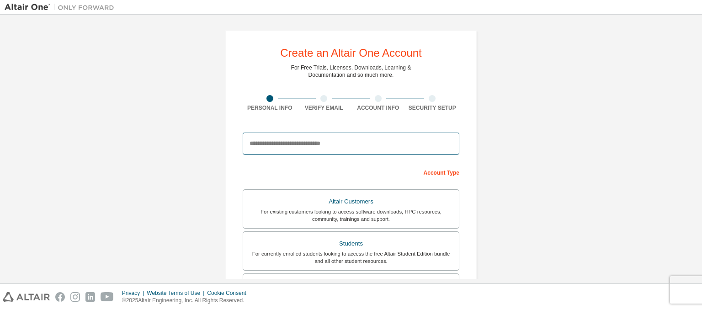
click at [317, 143] on input "email" at bounding box center [351, 144] width 217 height 22
type input "*"
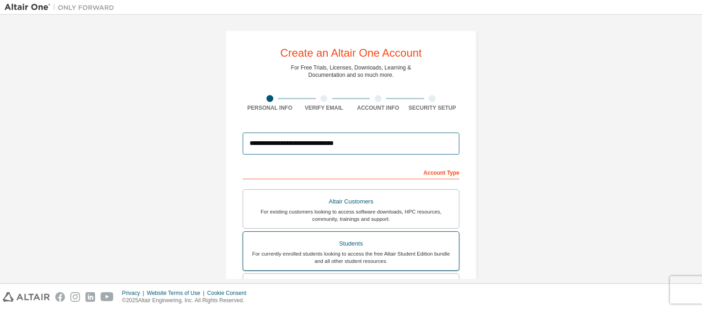
type input "**********"
click at [374, 234] on label "Students For currently enrolled students looking to access the free Altair Stud…" at bounding box center [351, 250] width 217 height 39
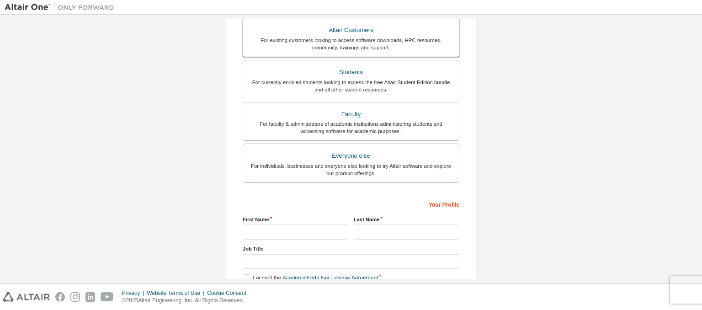
scroll to position [176, 0]
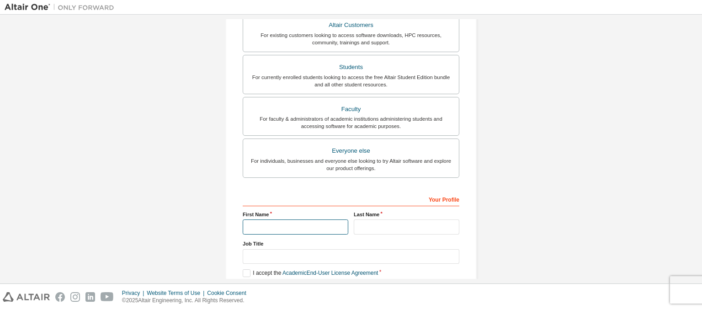
click at [297, 227] on input "text" at bounding box center [296, 226] width 106 height 15
type input "*******"
click at [383, 222] on input "text" at bounding box center [407, 226] width 106 height 15
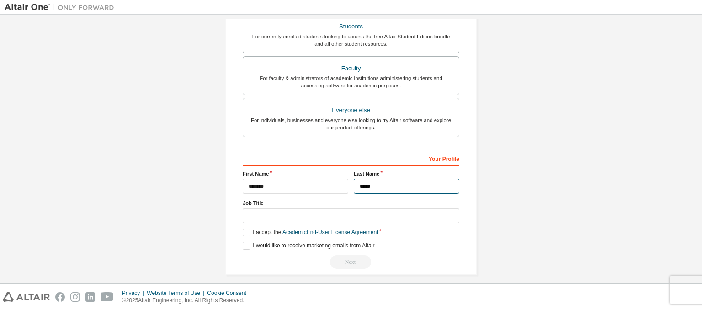
scroll to position [219, 0]
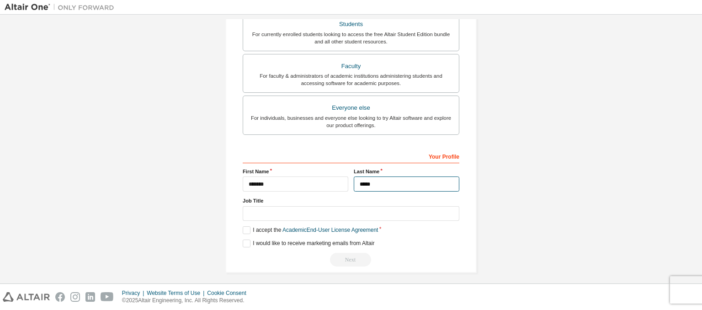
type input "*****"
click at [278, 214] on input "text" at bounding box center [351, 213] width 217 height 15
type input "*"
type input "*******"
click at [243, 230] on label "I accept the Academic End-User License Agreement" at bounding box center [310, 230] width 135 height 8
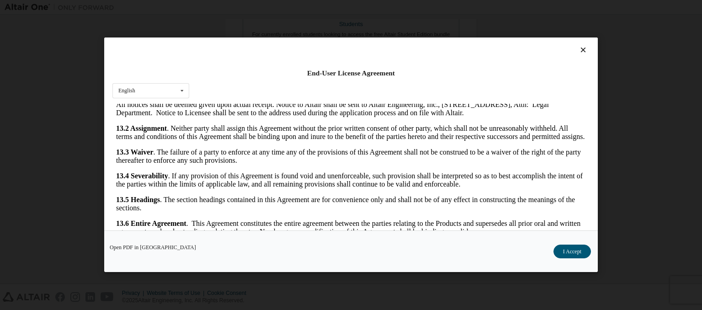
scroll to position [22, 0]
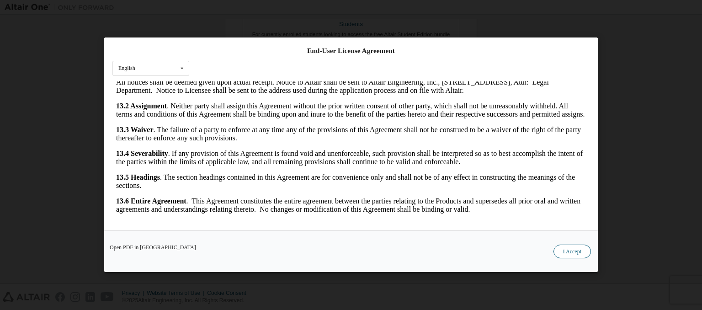
click at [568, 247] on button "I Accept" at bounding box center [572, 252] width 37 height 14
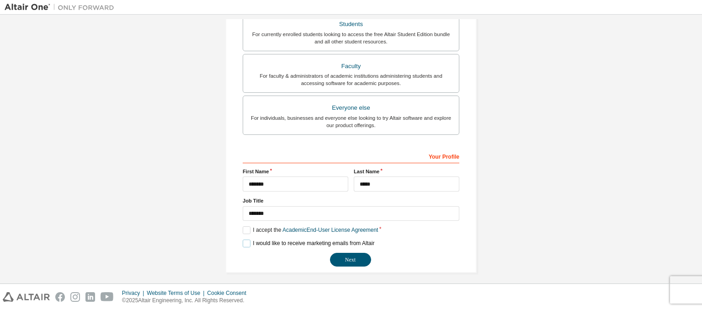
click at [243, 244] on label "I would like to receive marketing emails from Altair" at bounding box center [309, 244] width 132 height 8
drag, startPoint x: 274, startPoint y: 249, endPoint x: 266, endPoint y: 255, distance: 10.4
click at [266, 255] on div "Next" at bounding box center [351, 260] width 217 height 14
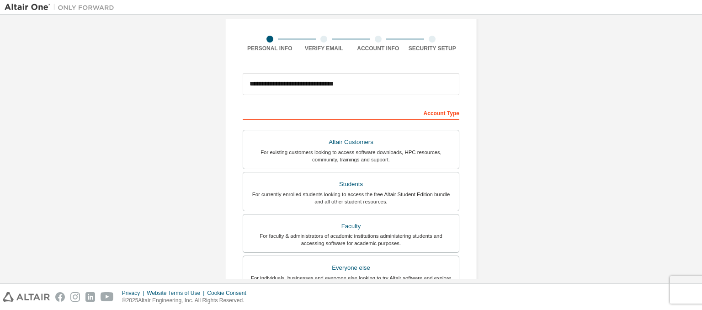
scroll to position [223, 0]
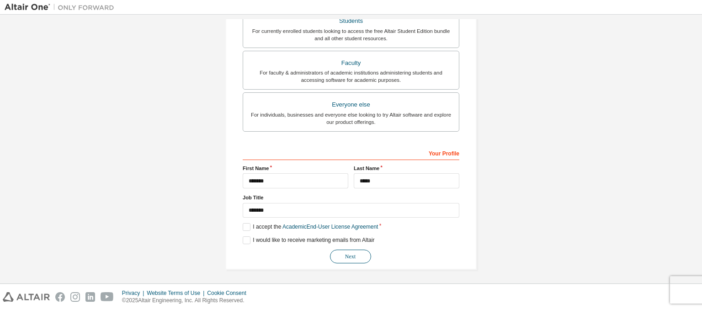
click at [346, 260] on button "Next" at bounding box center [350, 257] width 41 height 14
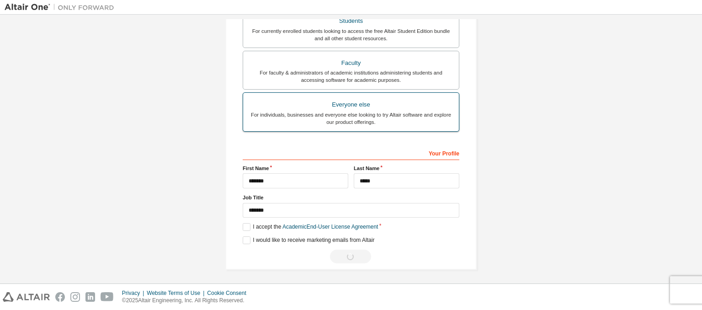
scroll to position [0, 0]
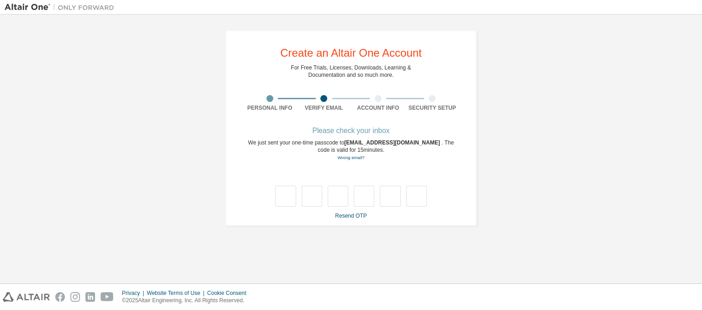
type input "*"
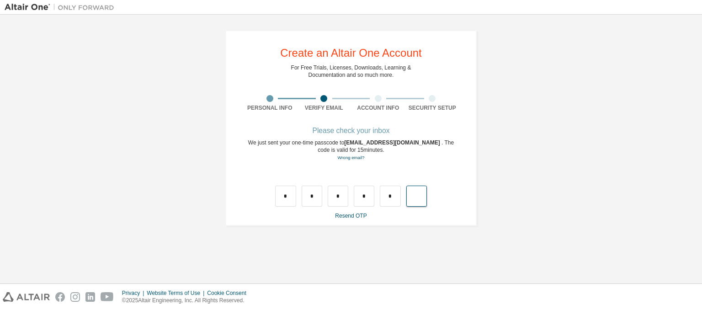
type input "*"
